Goal: Find specific page/section: Find specific page/section

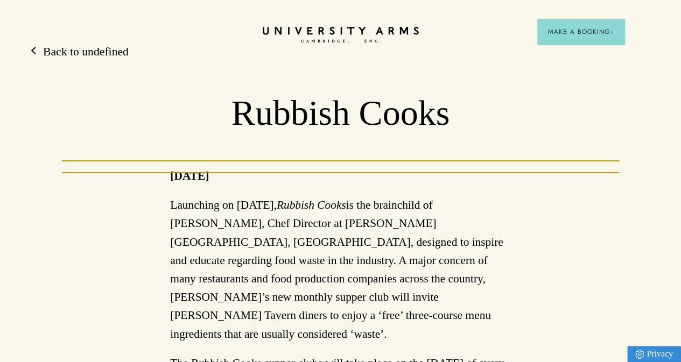
scroll to position [43, 0]
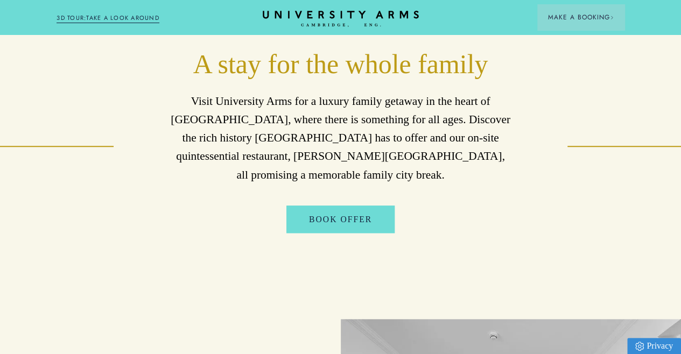
scroll to position [403, 0]
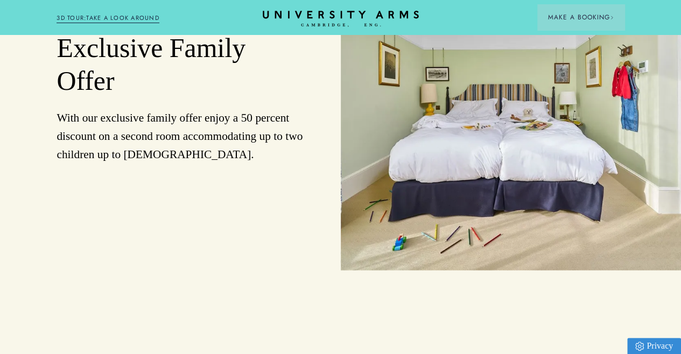
drag, startPoint x: 685, startPoint y: 93, endPoint x: 688, endPoint y: 146, distance: 53.4
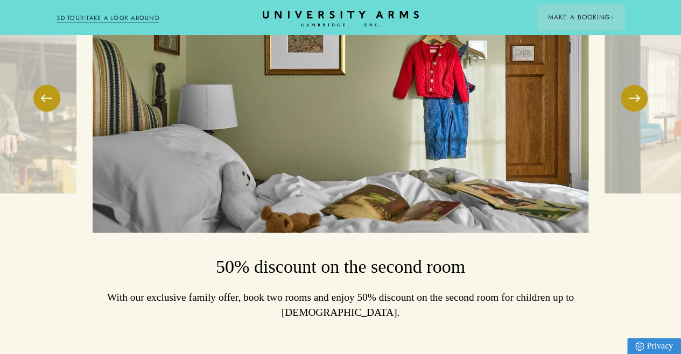
scroll to position [1299, 0]
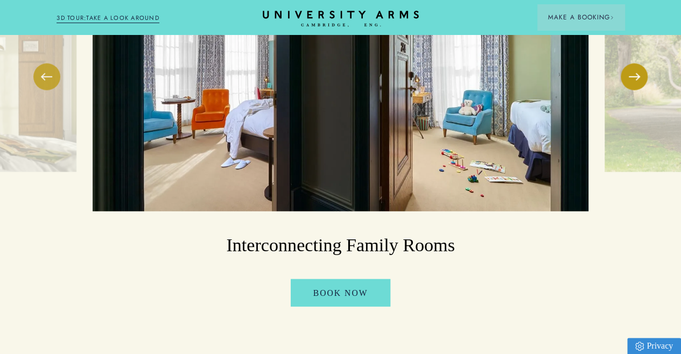
click at [52, 90] on button at bounding box center [46, 76] width 27 height 27
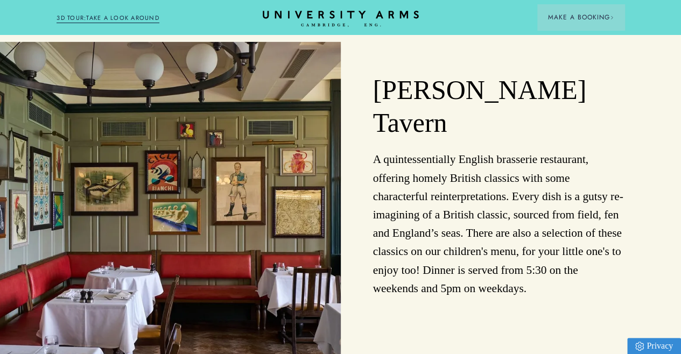
scroll to position [1724, 0]
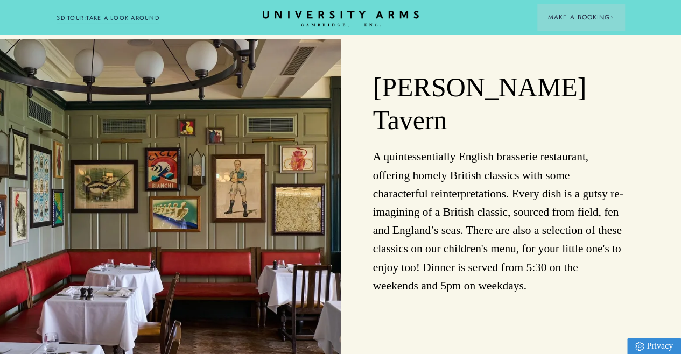
click at [490, 264] on p "A quintessentially English brasserie restaurant, offering homely British classi…" at bounding box center [498, 220] width 251 height 147
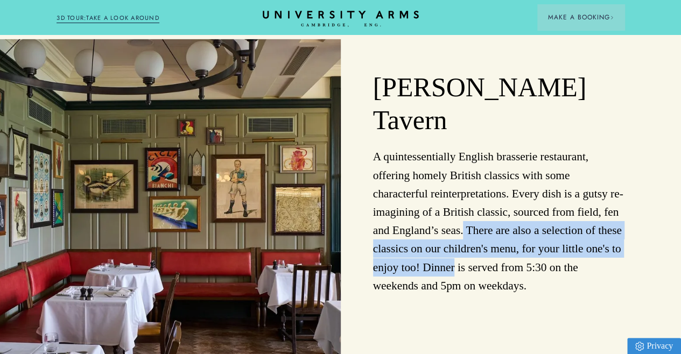
drag, startPoint x: 490, startPoint y: 264, endPoint x: 495, endPoint y: 304, distance: 40.2
click at [495, 295] on p "A quintessentially English brasserie restaurant, offering homely British classi…" at bounding box center [498, 220] width 251 height 147
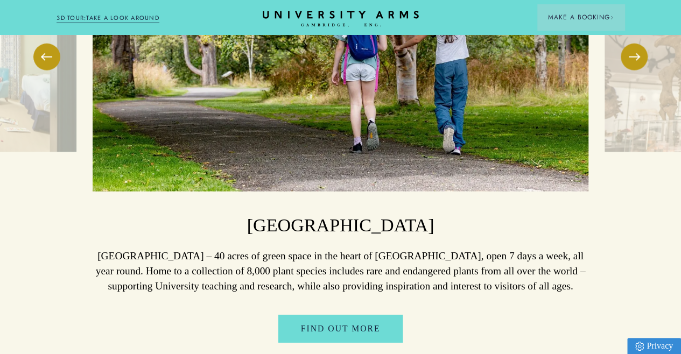
scroll to position [1340, 0]
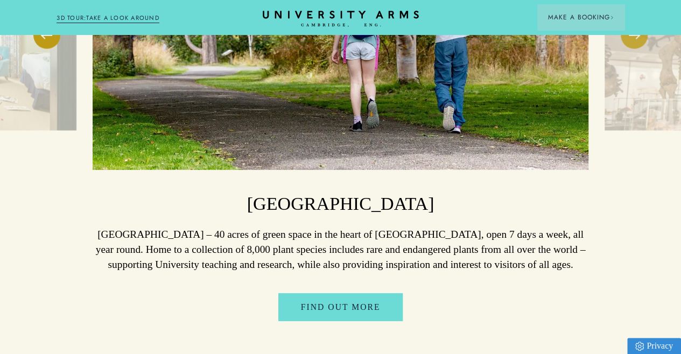
click at [632, 49] on button at bounding box center [633, 35] width 27 height 27
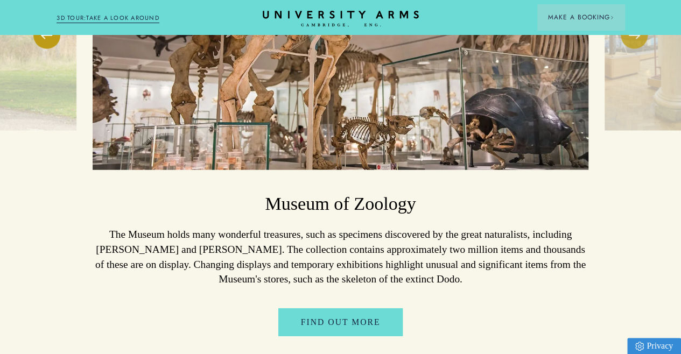
click at [632, 36] on span at bounding box center [634, 35] width 11 height 1
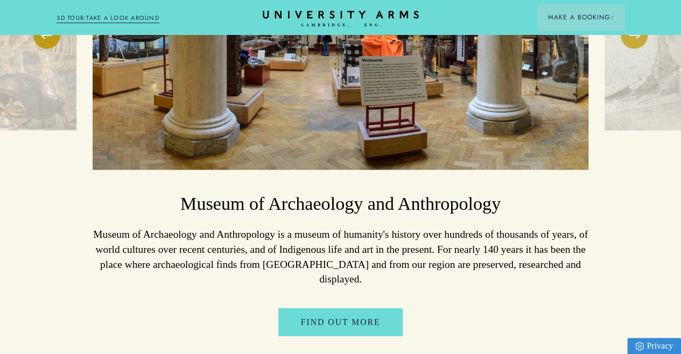
click at [632, 36] on span at bounding box center [634, 35] width 11 height 1
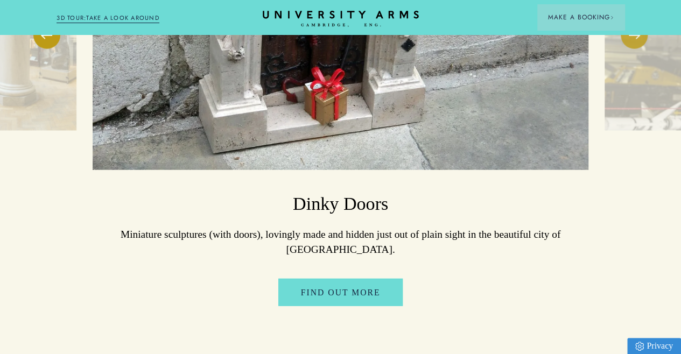
click at [632, 36] on span at bounding box center [634, 35] width 11 height 1
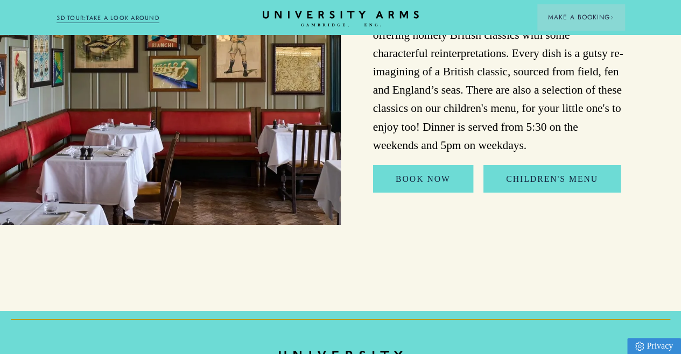
scroll to position [1869, 0]
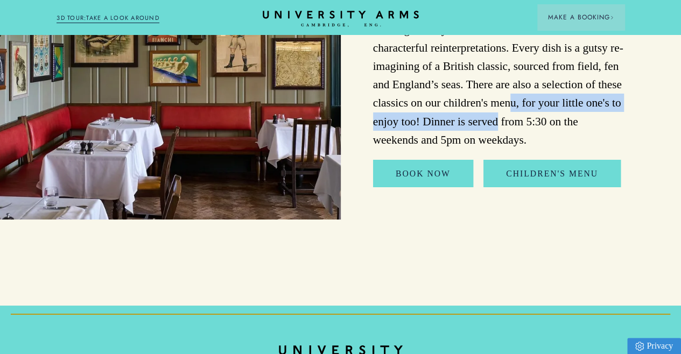
drag, startPoint x: 544, startPoint y: 154, endPoint x: 548, endPoint y: 136, distance: 18.8
click at [548, 136] on p "A quintessentially English brasserie restaurant, offering homely British classi…" at bounding box center [498, 75] width 251 height 147
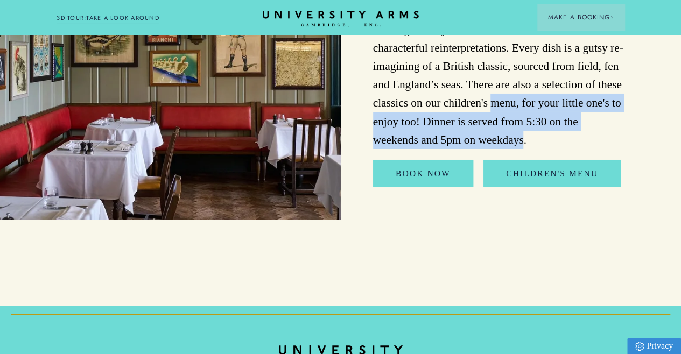
drag, startPoint x: 548, startPoint y: 136, endPoint x: 479, endPoint y: 180, distance: 81.1
click at [479, 149] on p "A quintessentially English brasserie restaurant, offering homely British classi…" at bounding box center [498, 75] width 251 height 147
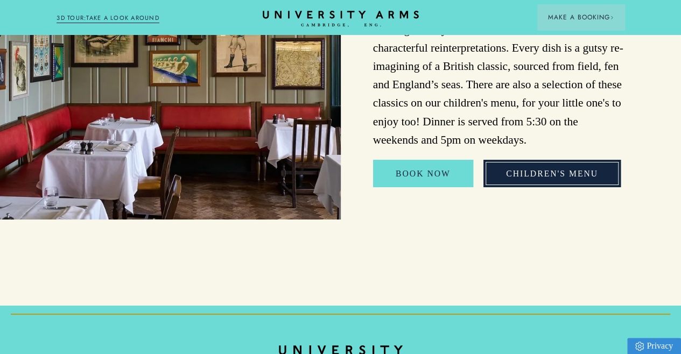
click at [541, 187] on link "Children's Menu" at bounding box center [551, 173] width 137 height 27
